Goal: Navigation & Orientation: Find specific page/section

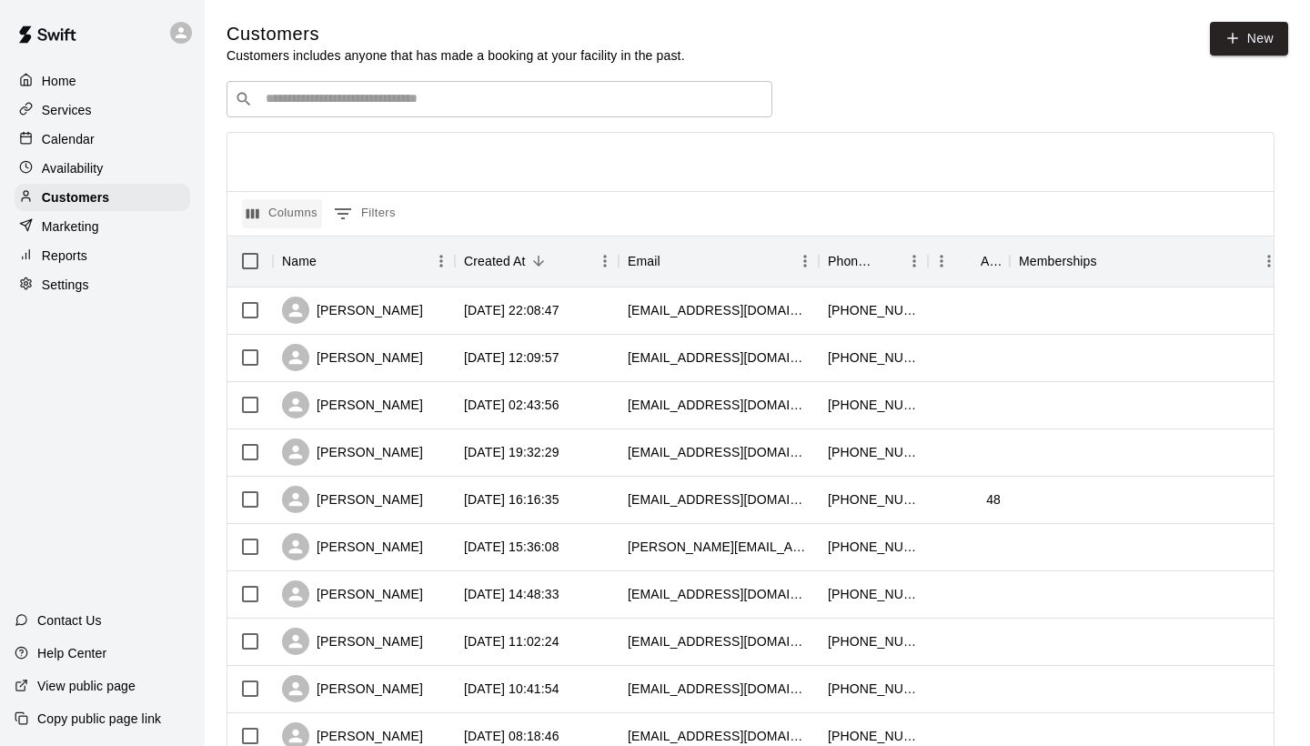
click at [298, 211] on button "Columns" at bounding box center [282, 213] width 80 height 29
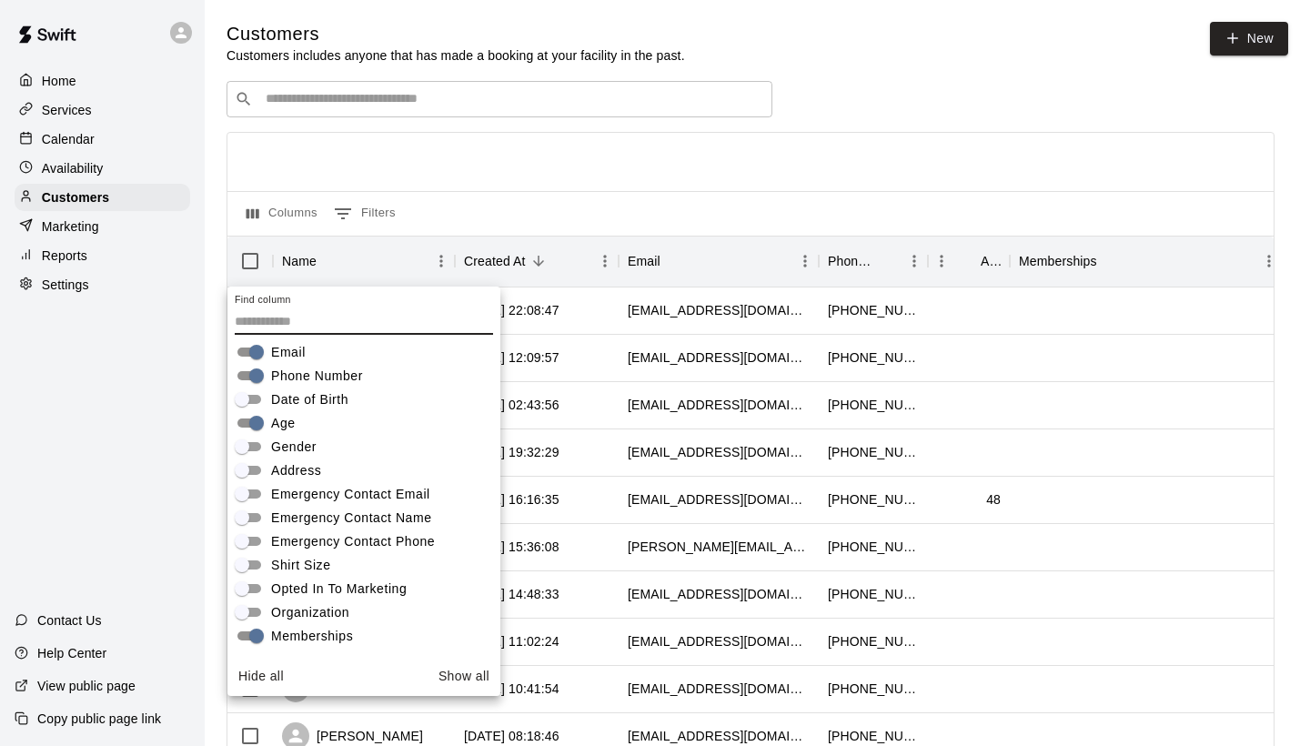
scroll to position [126, 0]
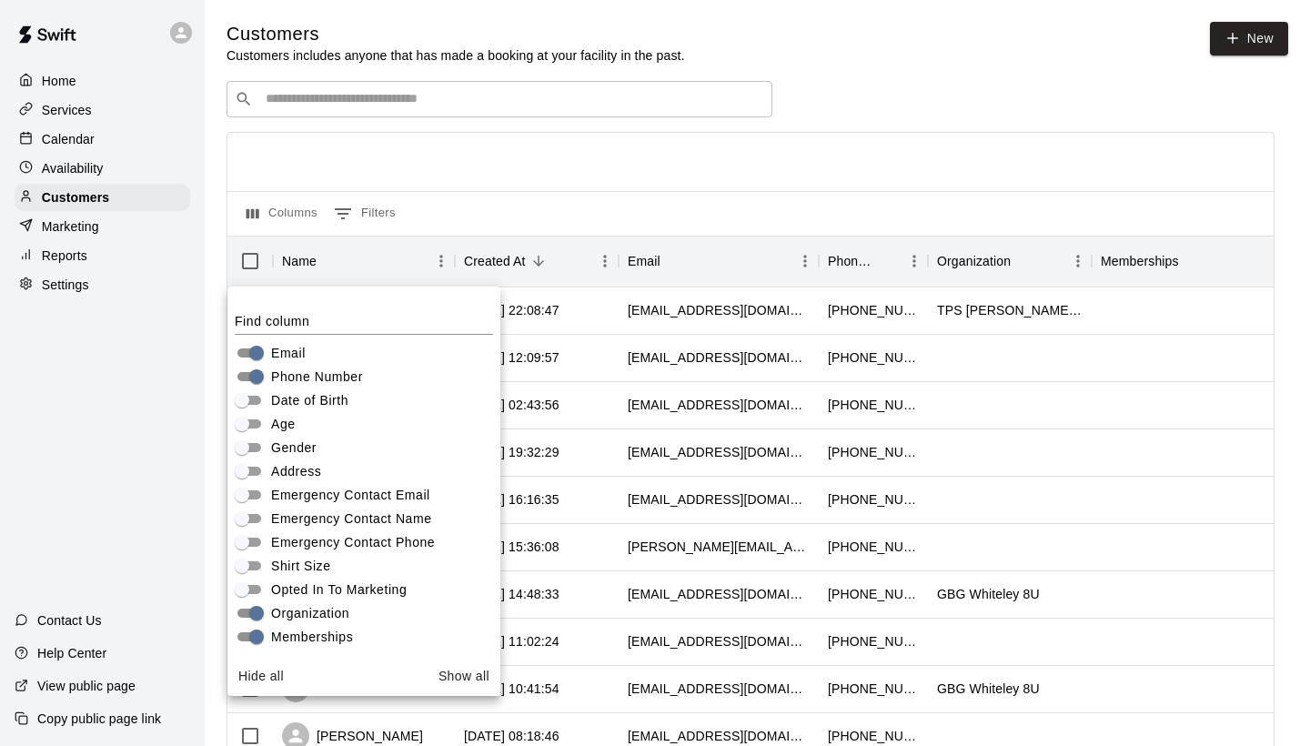
click at [1117, 186] on div at bounding box center [750, 162] width 1046 height 58
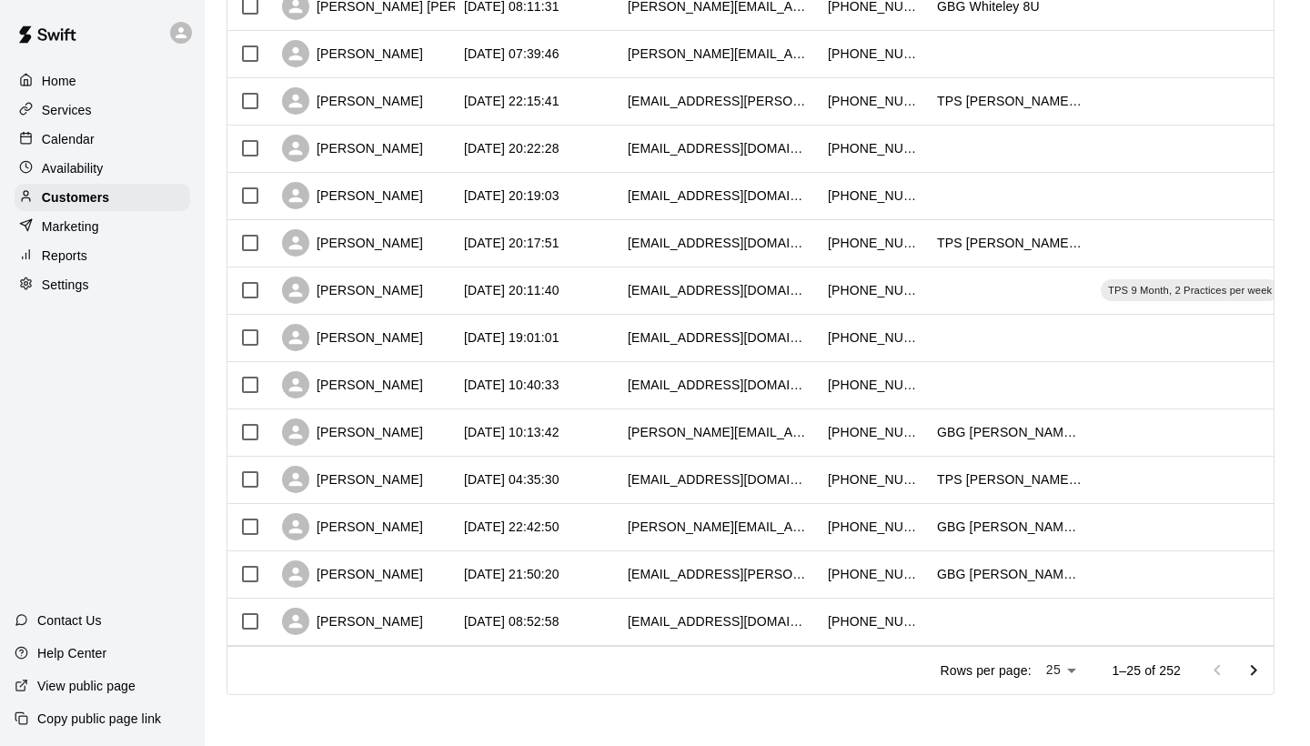
scroll to position [824, 0]
click at [1253, 668] on icon "Go to next page" at bounding box center [1254, 670] width 6 height 11
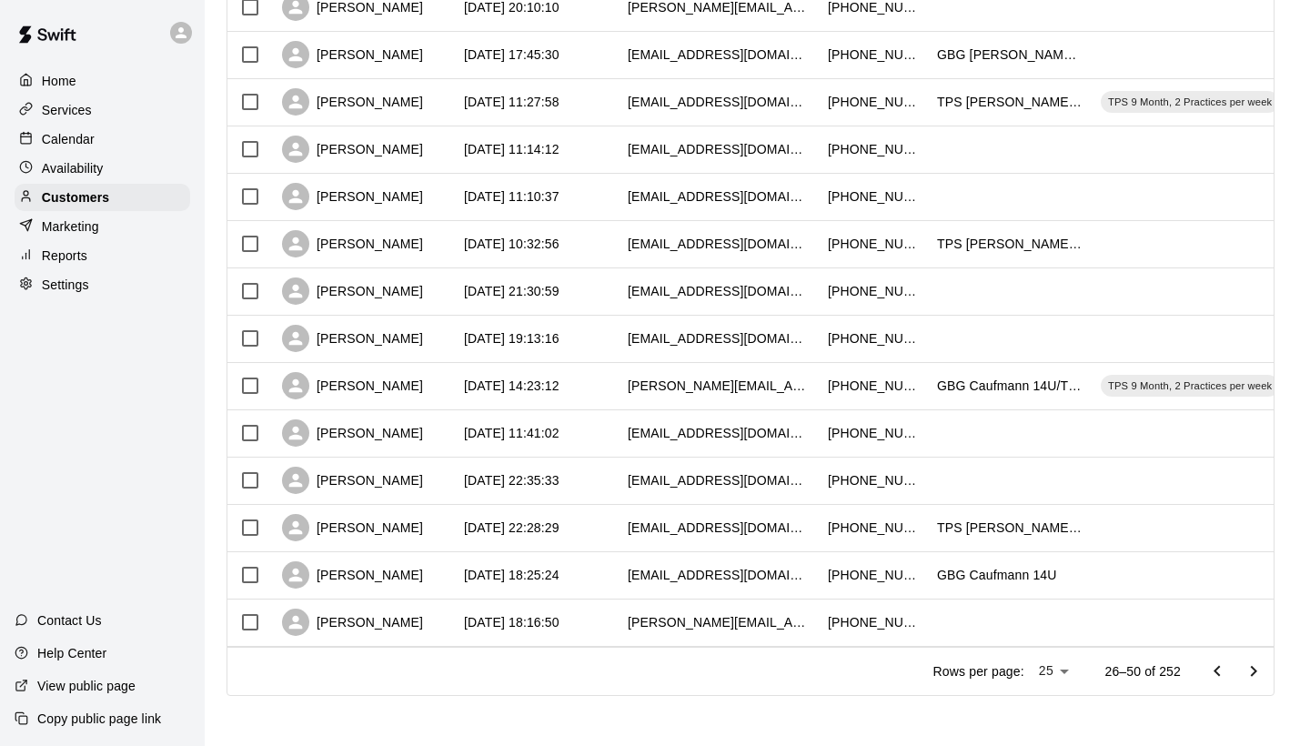
click at [1254, 671] on icon "Go to next page" at bounding box center [1254, 672] width 22 height 22
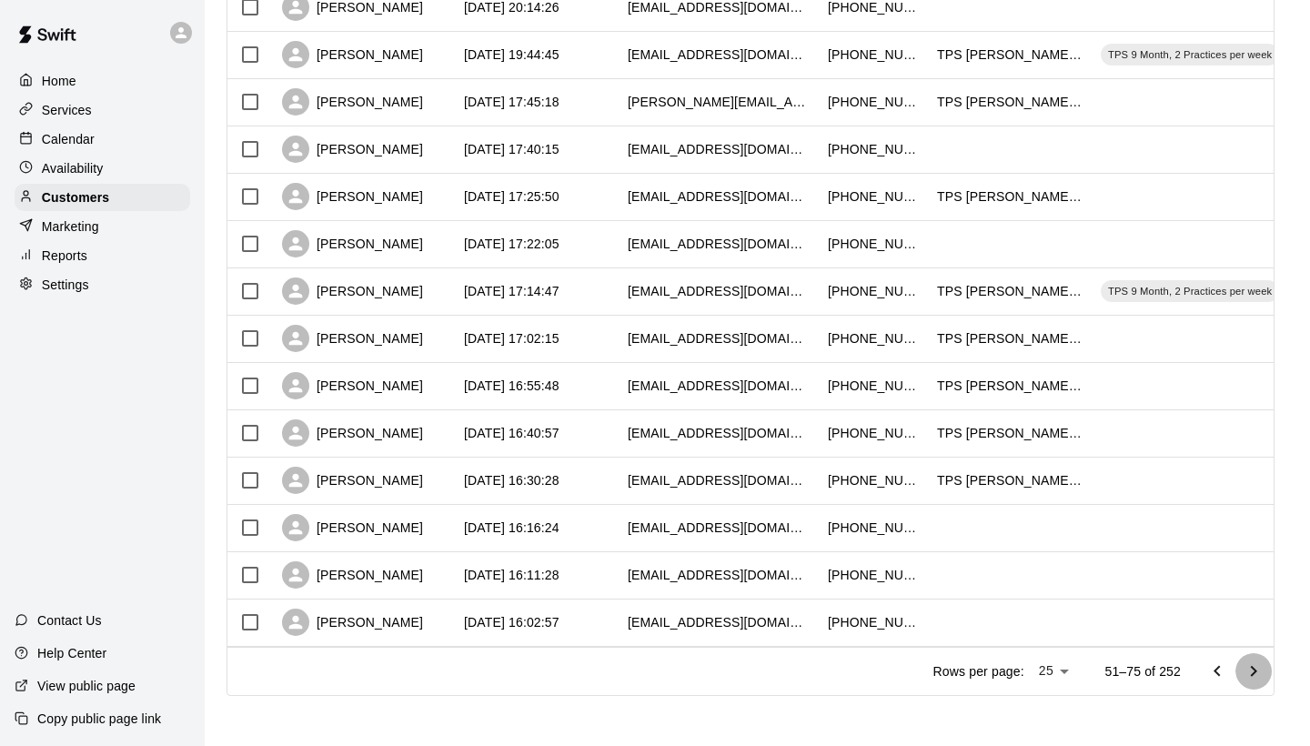
click at [1256, 667] on icon "Go to next page" at bounding box center [1254, 672] width 22 height 22
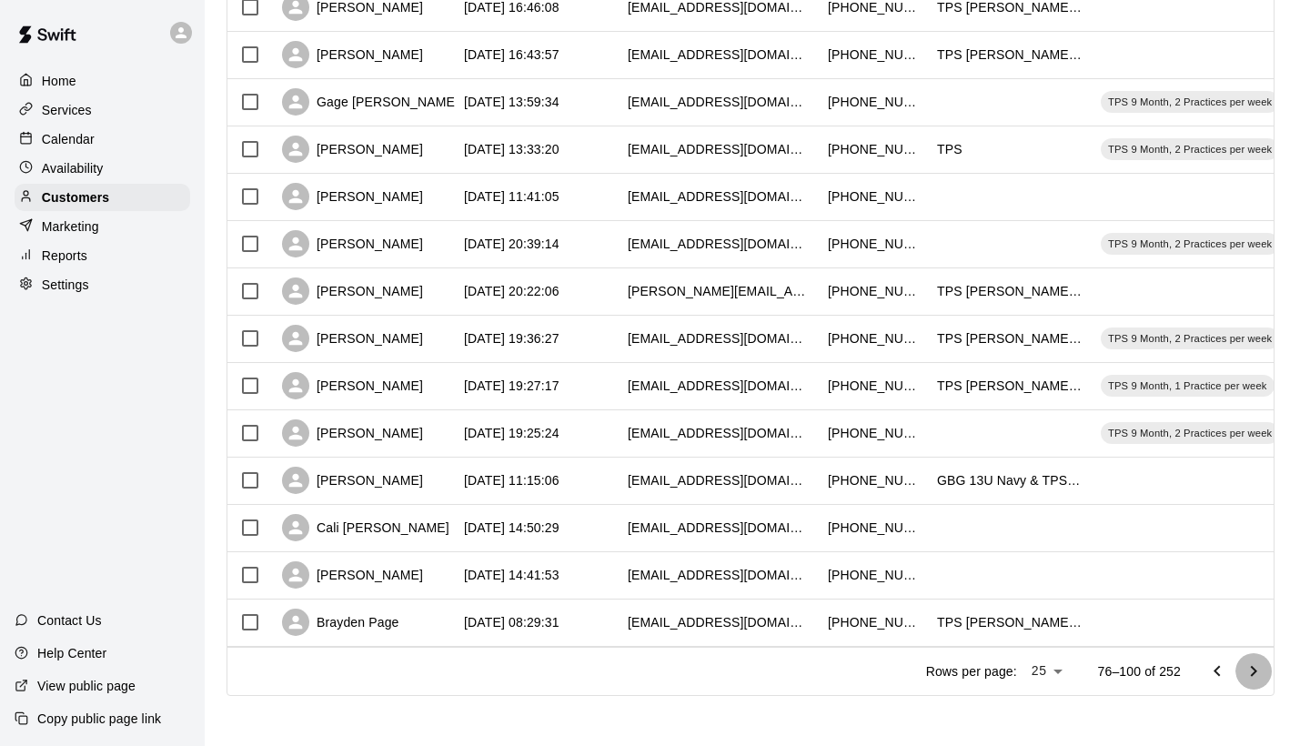
click at [1258, 670] on icon "Go to next page" at bounding box center [1254, 672] width 22 height 22
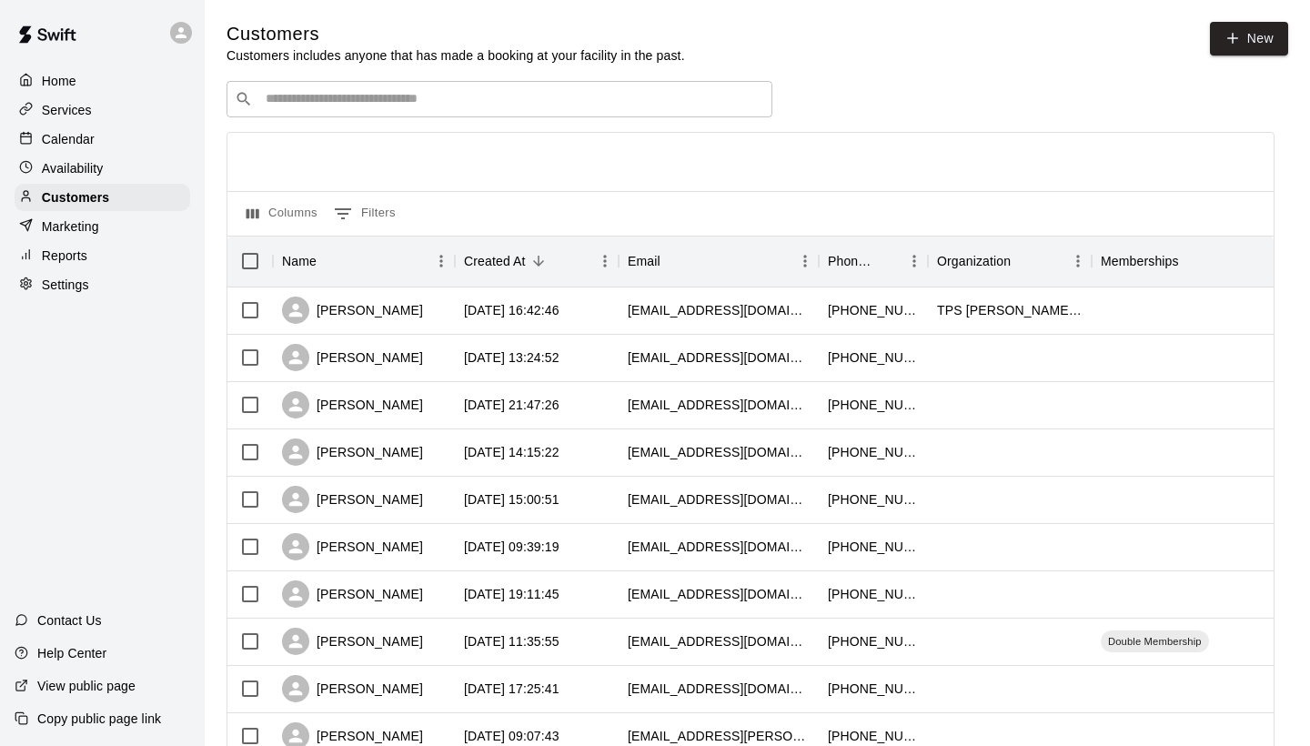
scroll to position [0, 0]
click at [117, 115] on div "Services" at bounding box center [103, 109] width 176 height 27
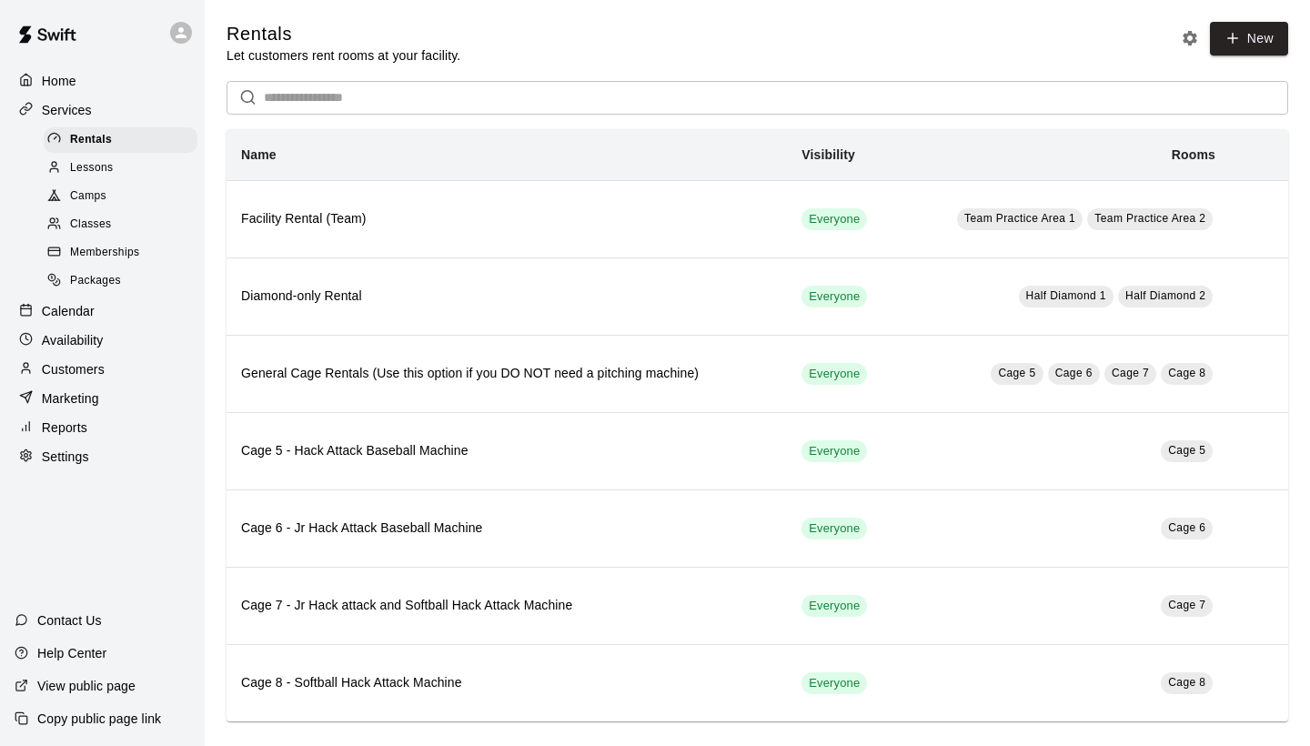
click at [116, 246] on span "Memberships" at bounding box center [104, 253] width 69 height 18
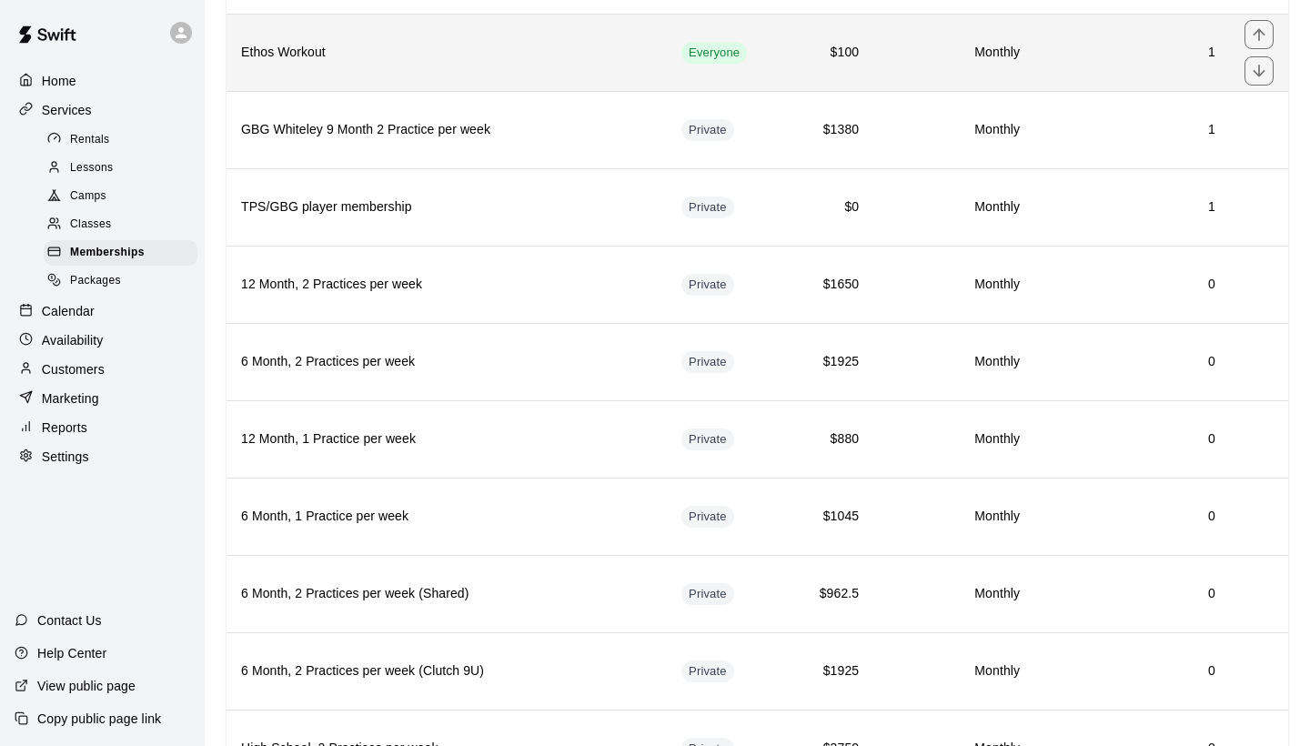
scroll to position [552, 0]
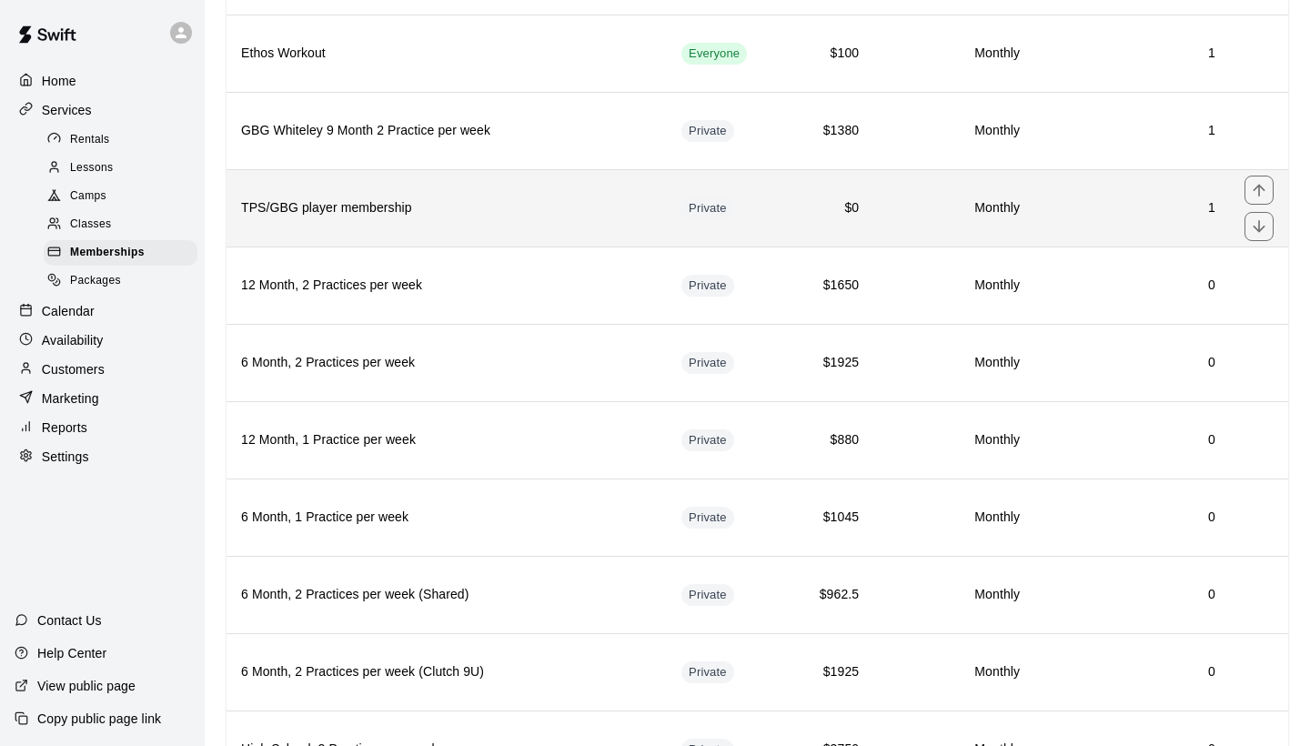
click at [535, 190] on th "TPS/GBG player membership" at bounding box center [447, 207] width 440 height 77
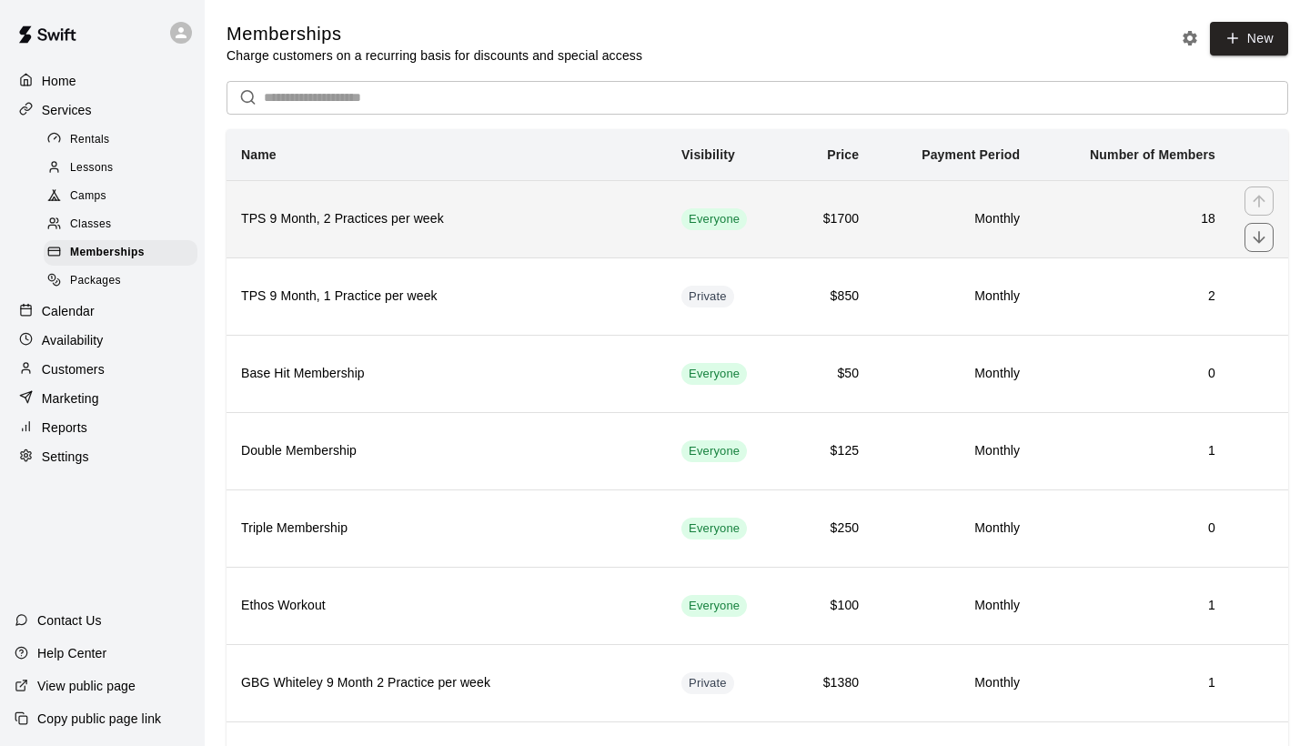
click at [511, 227] on h6 "TPS 9 Month, 2 Practices per week" at bounding box center [446, 219] width 411 height 20
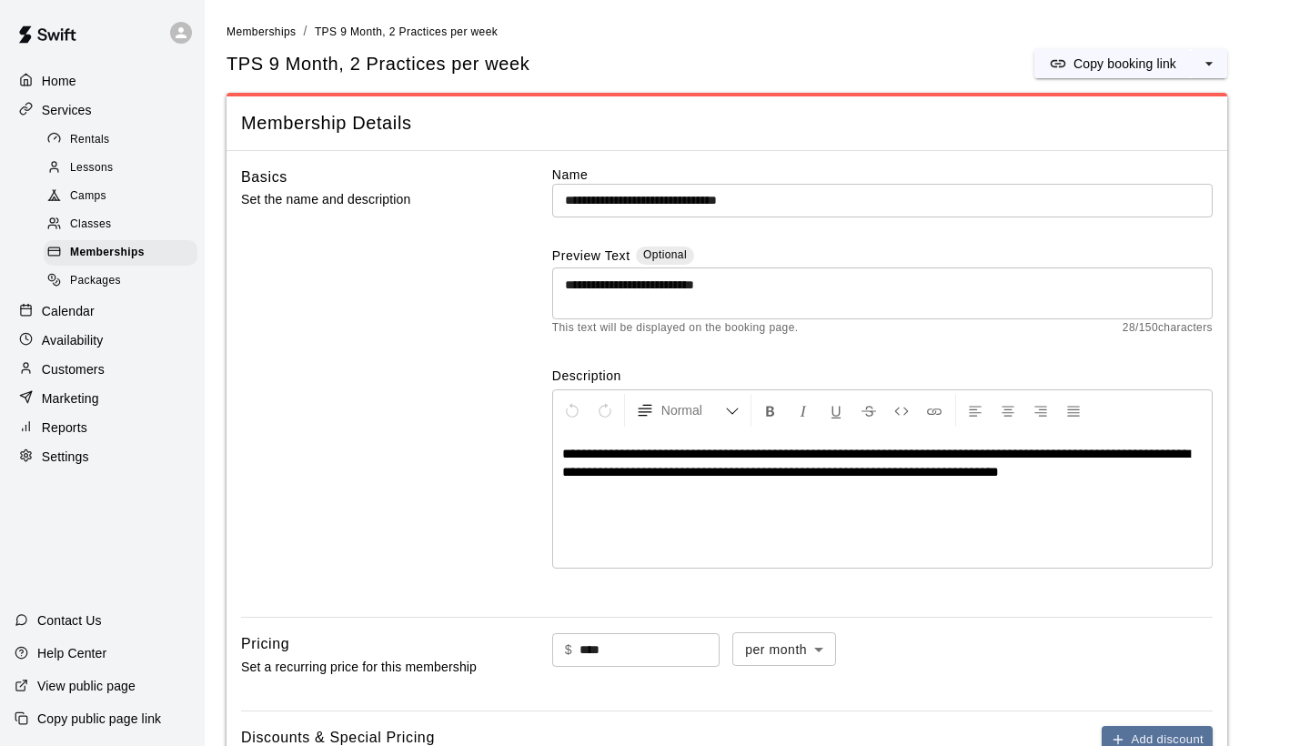
click at [80, 302] on p "Calendar" at bounding box center [68, 311] width 53 height 18
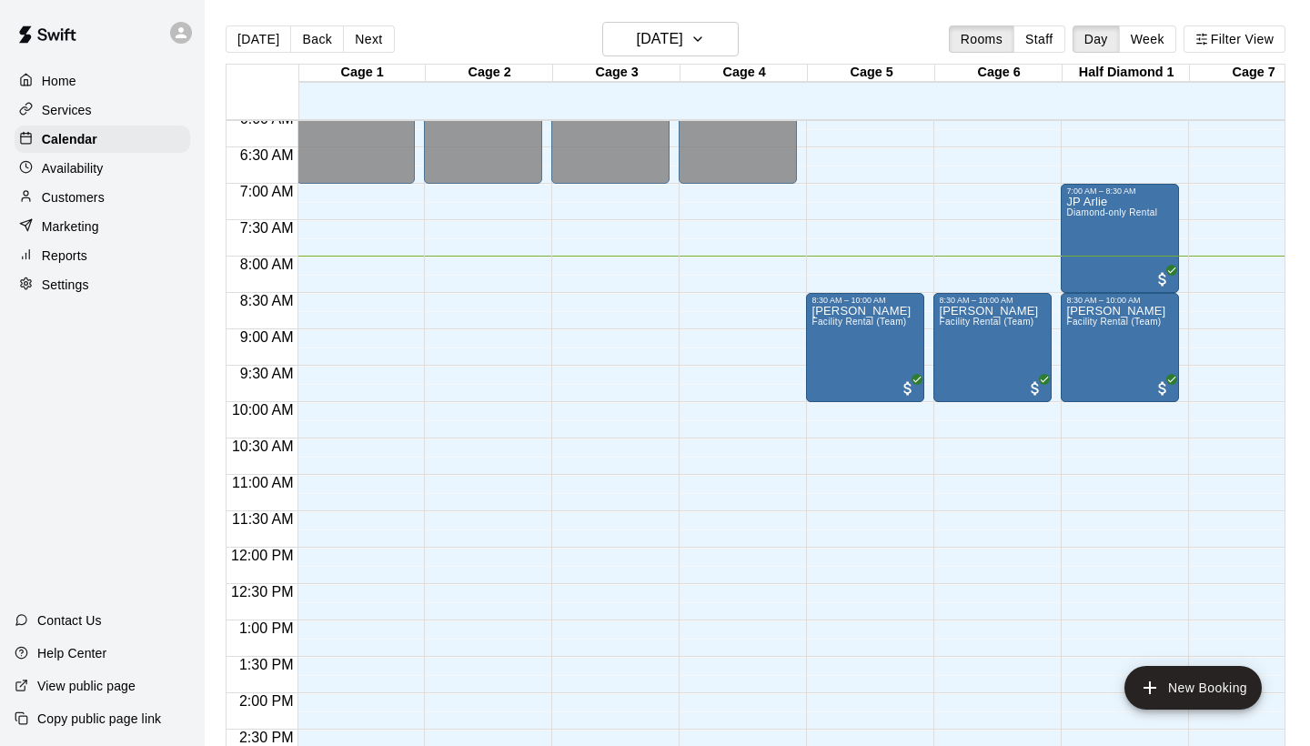
scroll to position [435, 1]
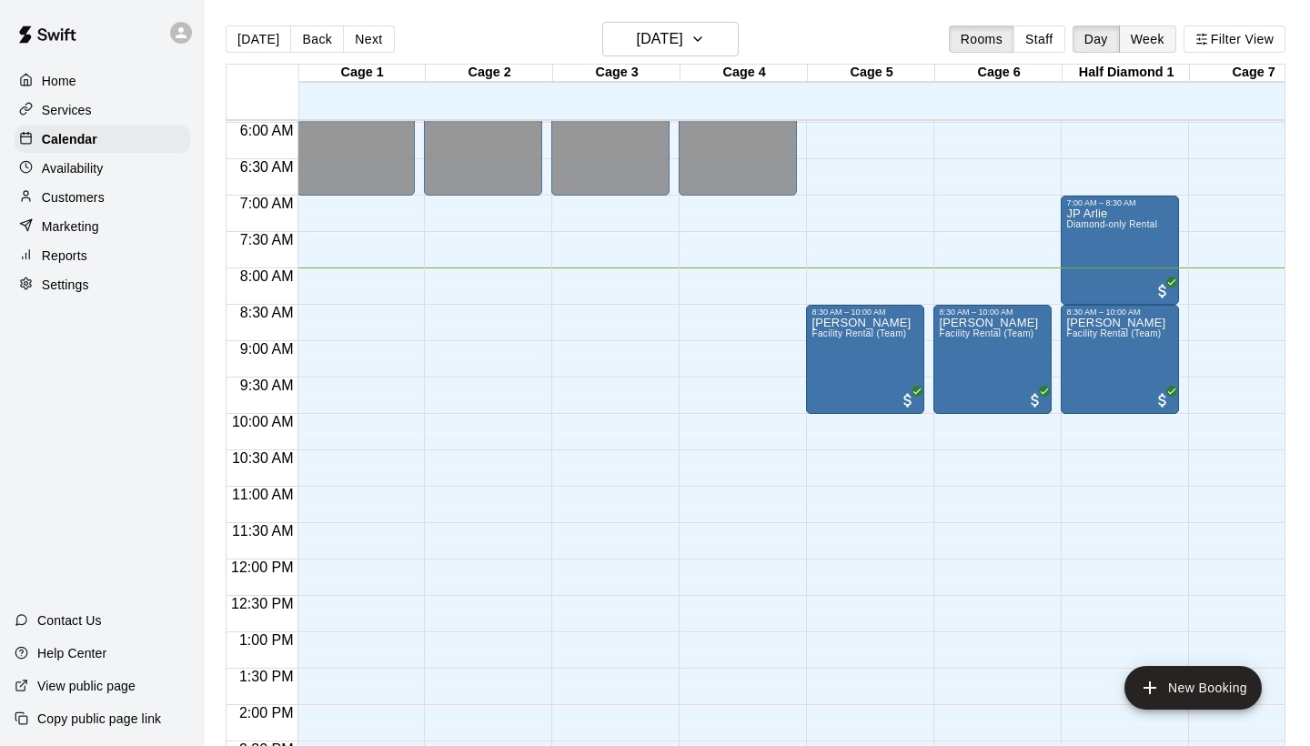
click at [1161, 45] on button "Week" at bounding box center [1147, 38] width 57 height 27
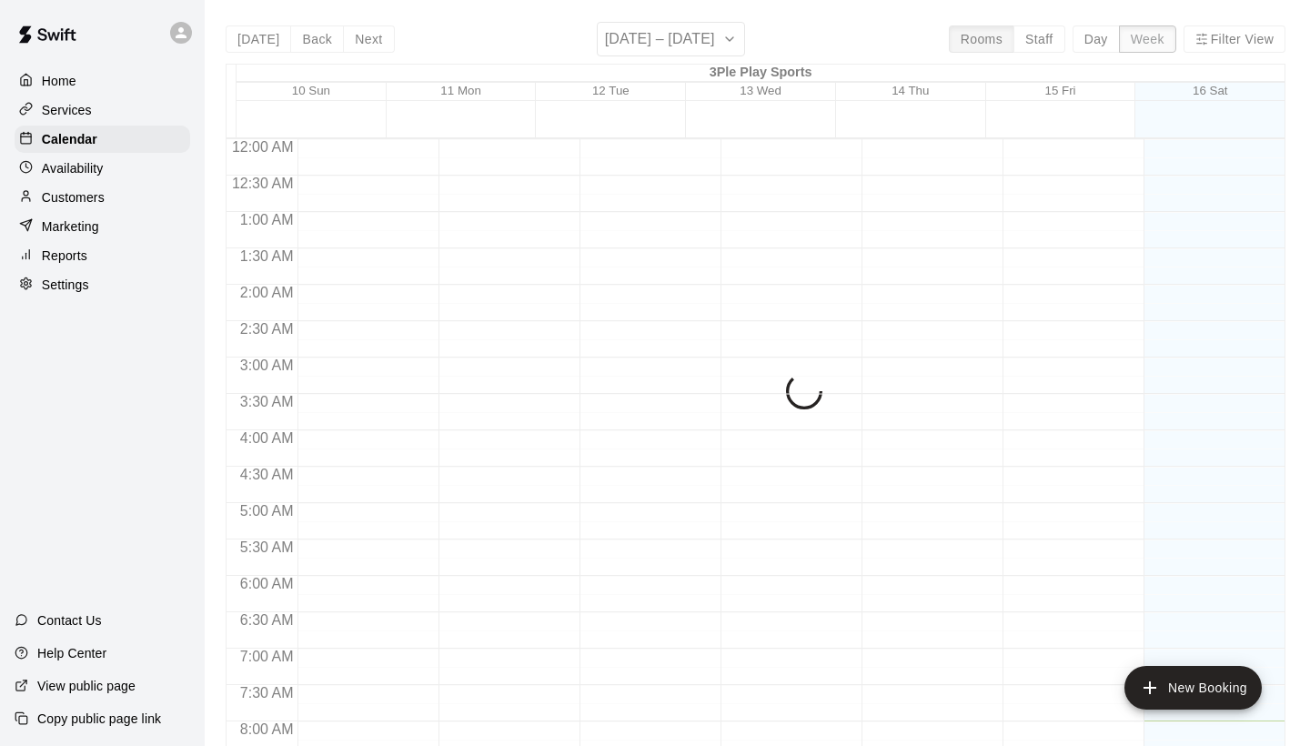
scroll to position [581, 0]
